Goal: Task Accomplishment & Management: Manage account settings

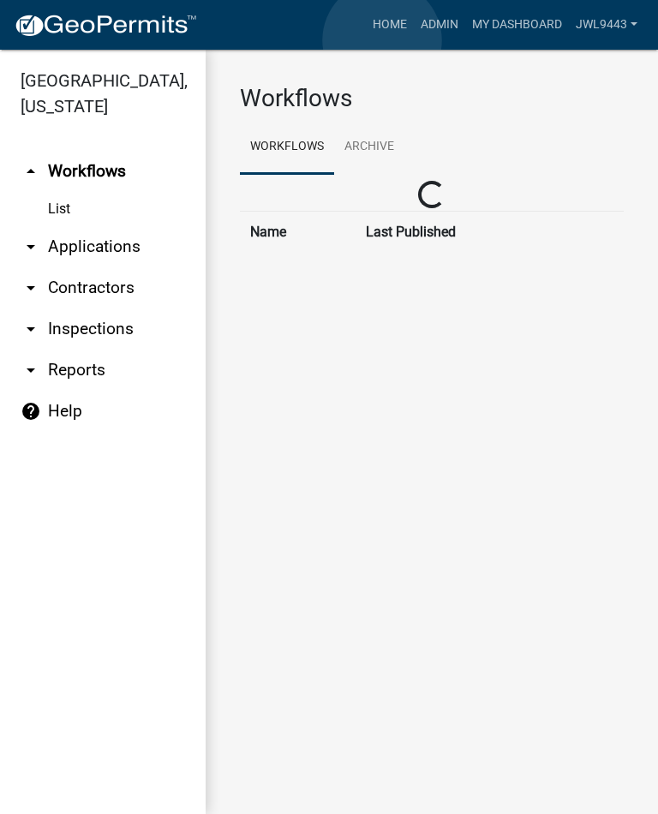
click at [382, 40] on link "Home" at bounding box center [390, 25] width 48 height 33
